Goal: Task Accomplishment & Management: Manage account settings

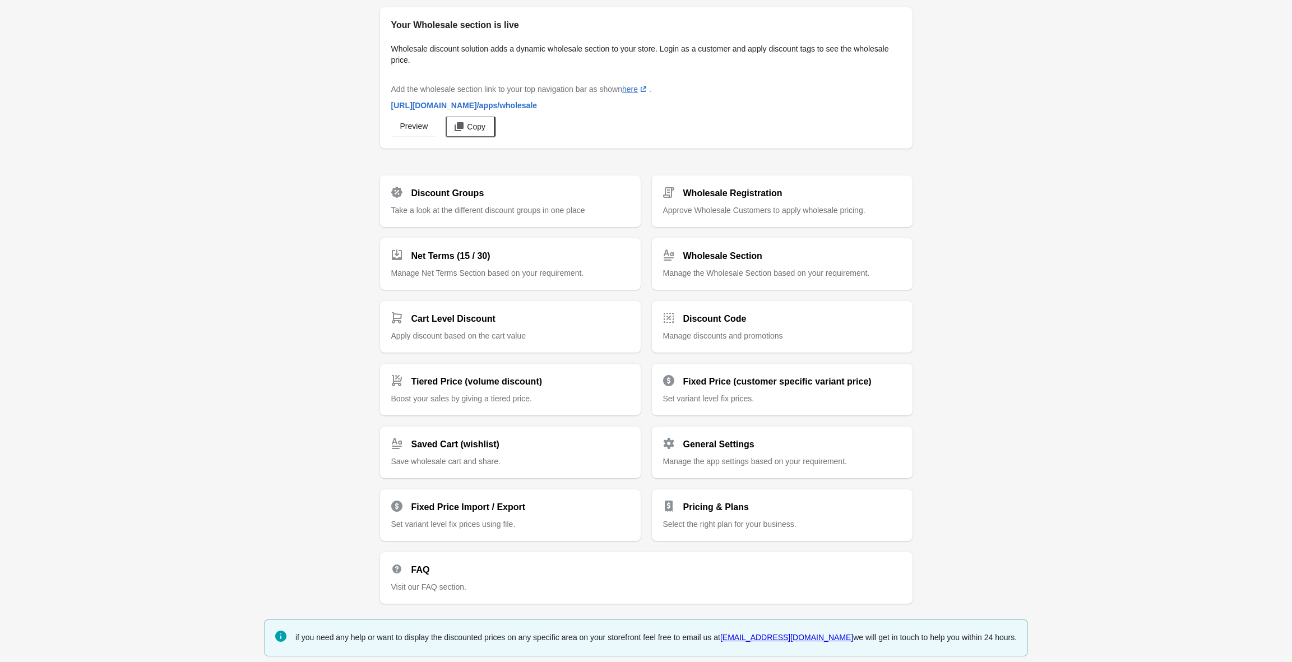
scroll to position [8, 0]
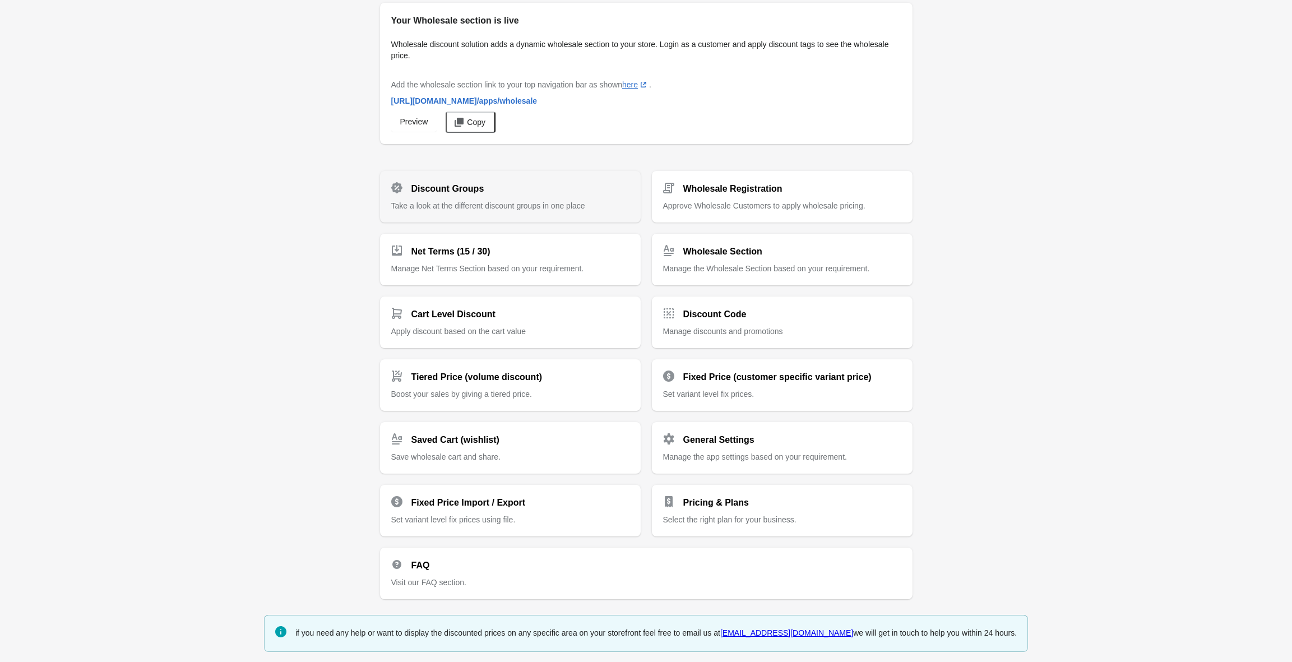
click at [458, 194] on div "Discount Groups Take a look at the different discount groups in one place" at bounding box center [510, 192] width 238 height 38
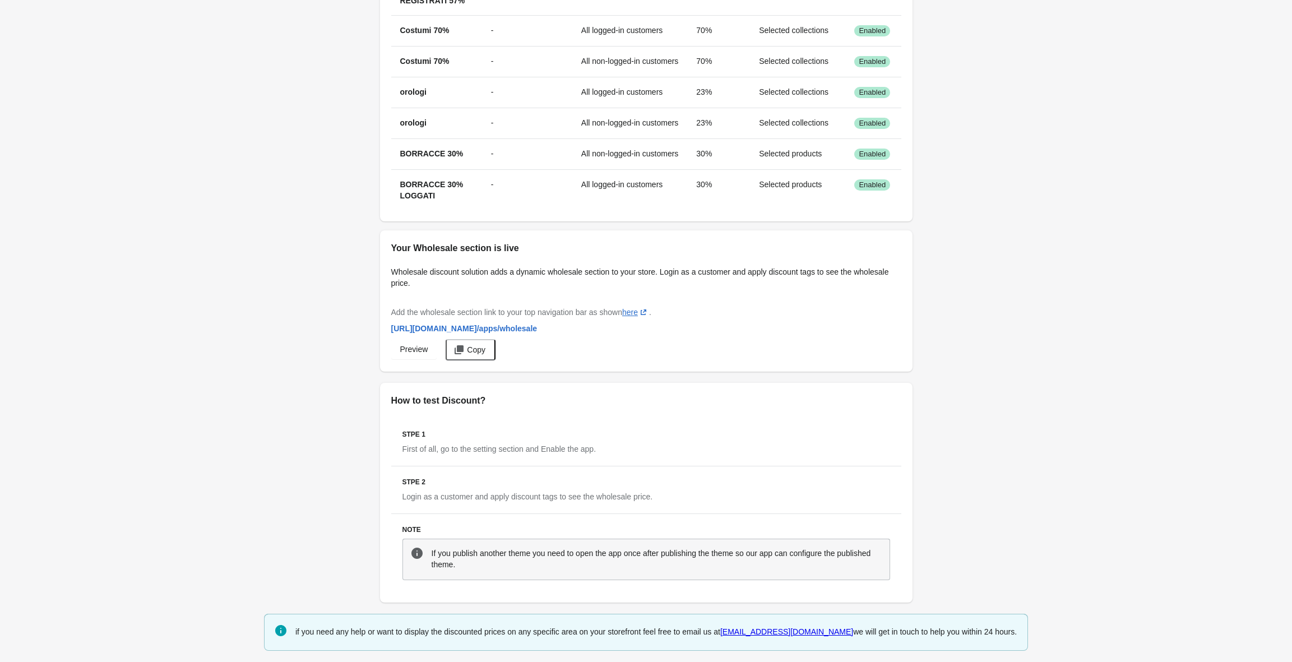
scroll to position [907, 0]
click at [607, 179] on td "All logged-in customers" at bounding box center [629, 189] width 115 height 41
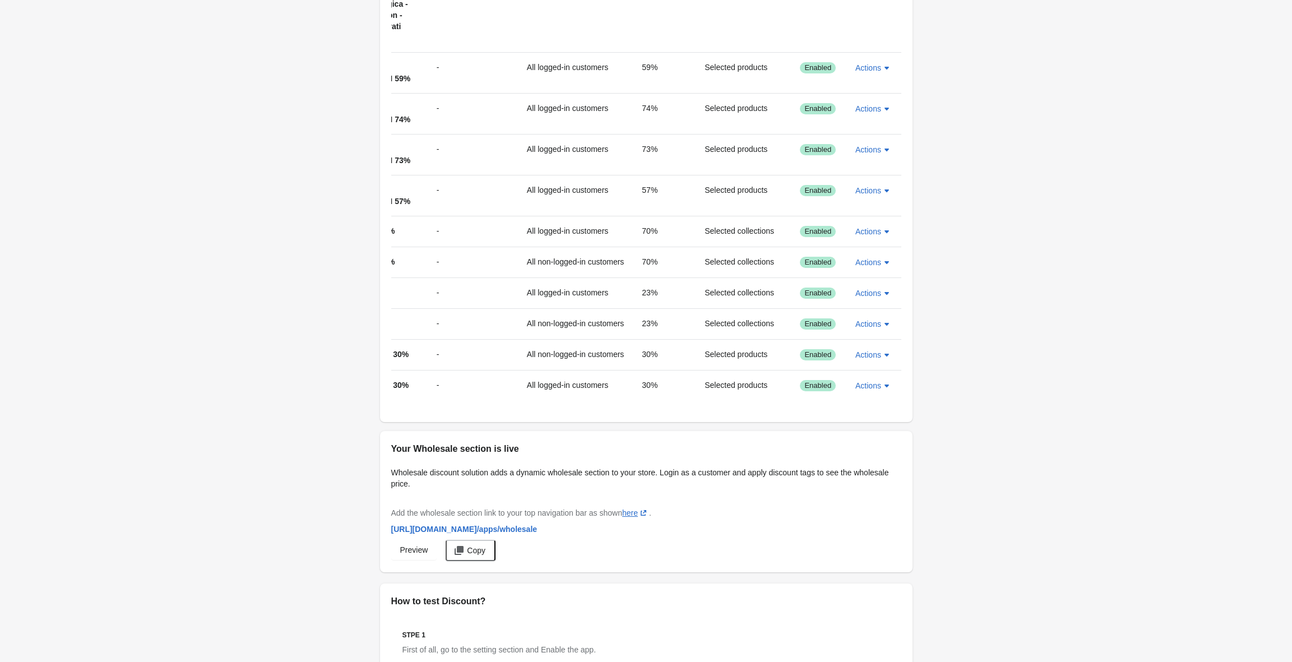
scroll to position [0, 66]
click at [881, 391] on icon "button" at bounding box center [886, 385] width 11 height 11
click at [870, 448] on span "Edit" at bounding box center [873, 448] width 26 height 11
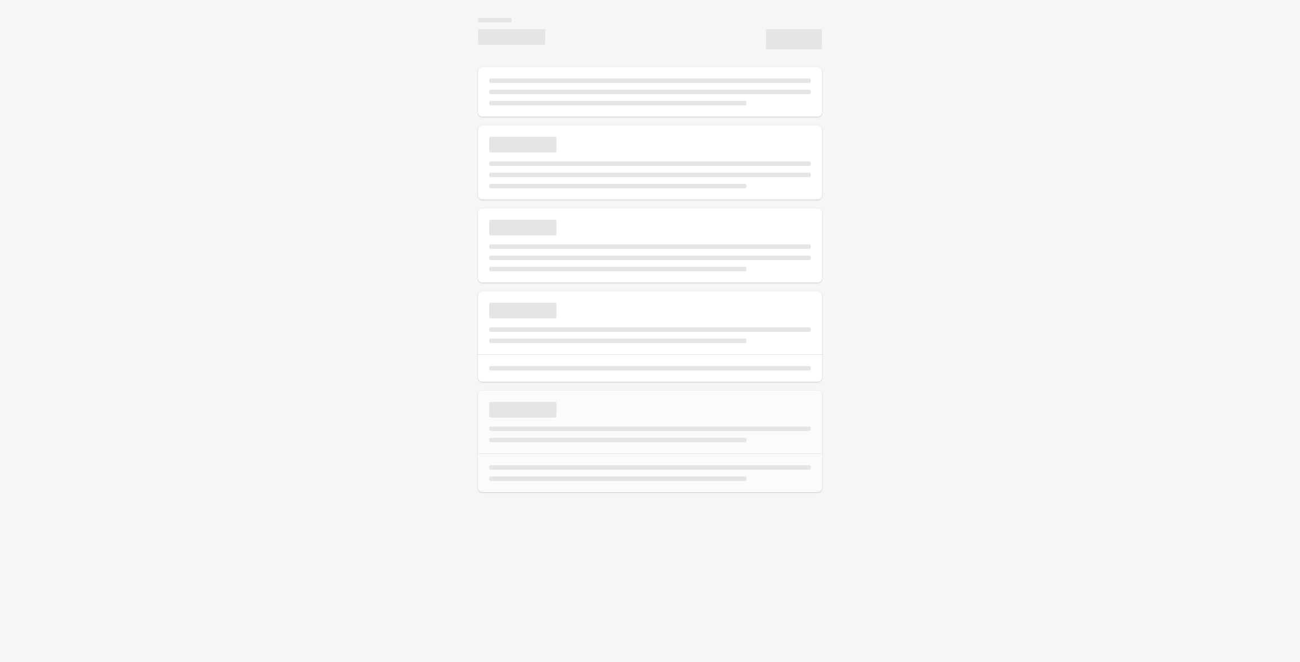
select select "*"
type input "**********"
type input "**"
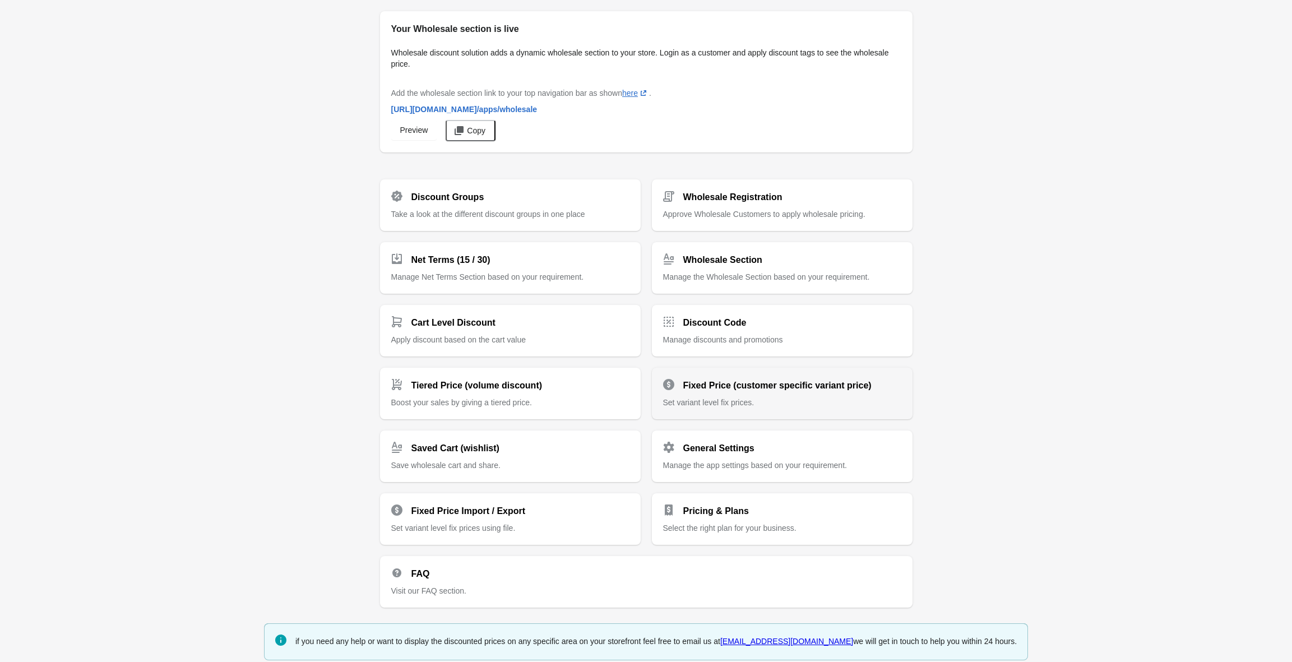
click at [721, 388] on h2 "Fixed Price (customer specific variant price)" at bounding box center [777, 385] width 188 height 13
